Goal: Task Accomplishment & Management: Use online tool/utility

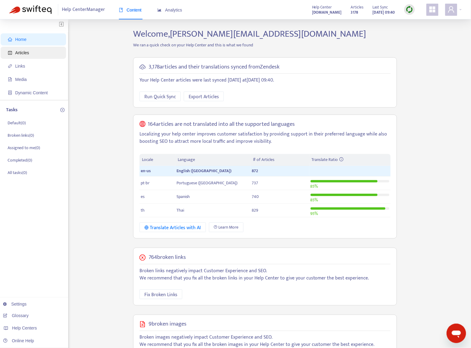
click at [32, 53] on span "Articles" at bounding box center [34, 53] width 53 height 12
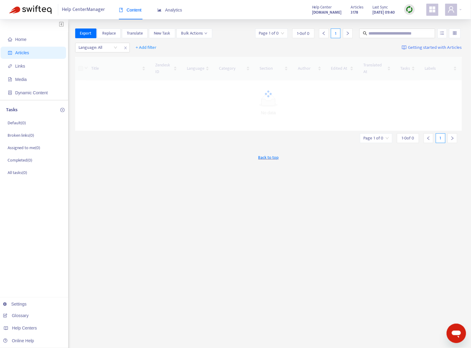
click at [412, 12] on img at bounding box center [410, 10] width 8 height 8
click at [416, 18] on link "Quick Sync" at bounding box center [422, 21] width 26 height 7
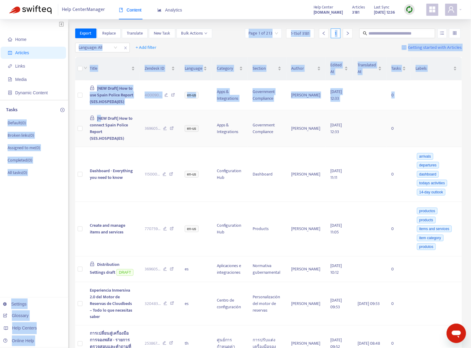
drag, startPoint x: 1, startPoint y: 121, endPoint x: 102, endPoint y: 120, distance: 100.6
click at [102, 120] on div "Home Articles Links Media Dynamic Content Tasks Default ( 0 ) Broken links ( 0 …" at bounding box center [235, 348] width 453 height 641
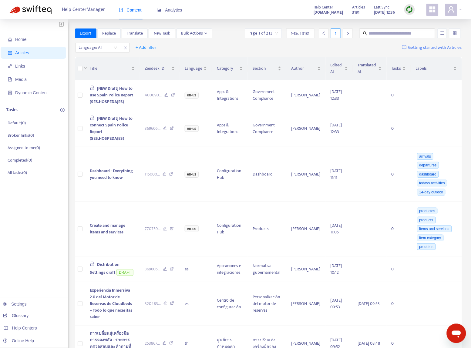
click at [20, 232] on div "Home Articles Links Media Dynamic Content Tasks Default ( 0 ) Broken links ( 0 …" at bounding box center [34, 344] width 68 height 650
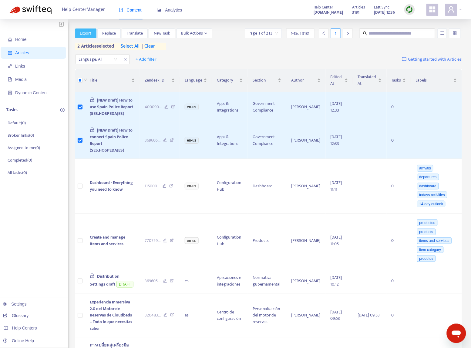
click at [81, 30] on span "Export" at bounding box center [86, 33] width 12 height 7
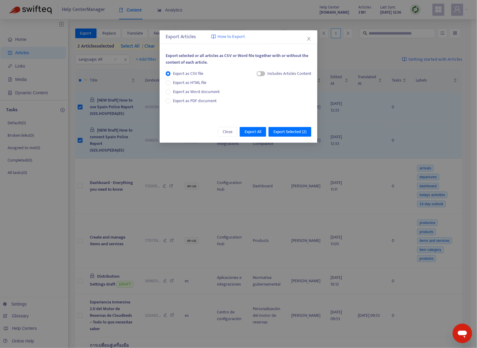
click at [182, 96] on div "Export as CSV file Export as HTML file Export as Word document Export as PDF do…" at bounding box center [195, 87] width 59 height 34
click at [186, 101] on span "Export as PDF document" at bounding box center [195, 100] width 44 height 7
click at [289, 129] on span "Export Selected ( 2 )" at bounding box center [289, 132] width 33 height 7
